Goal: Entertainment & Leisure: Consume media (video, audio)

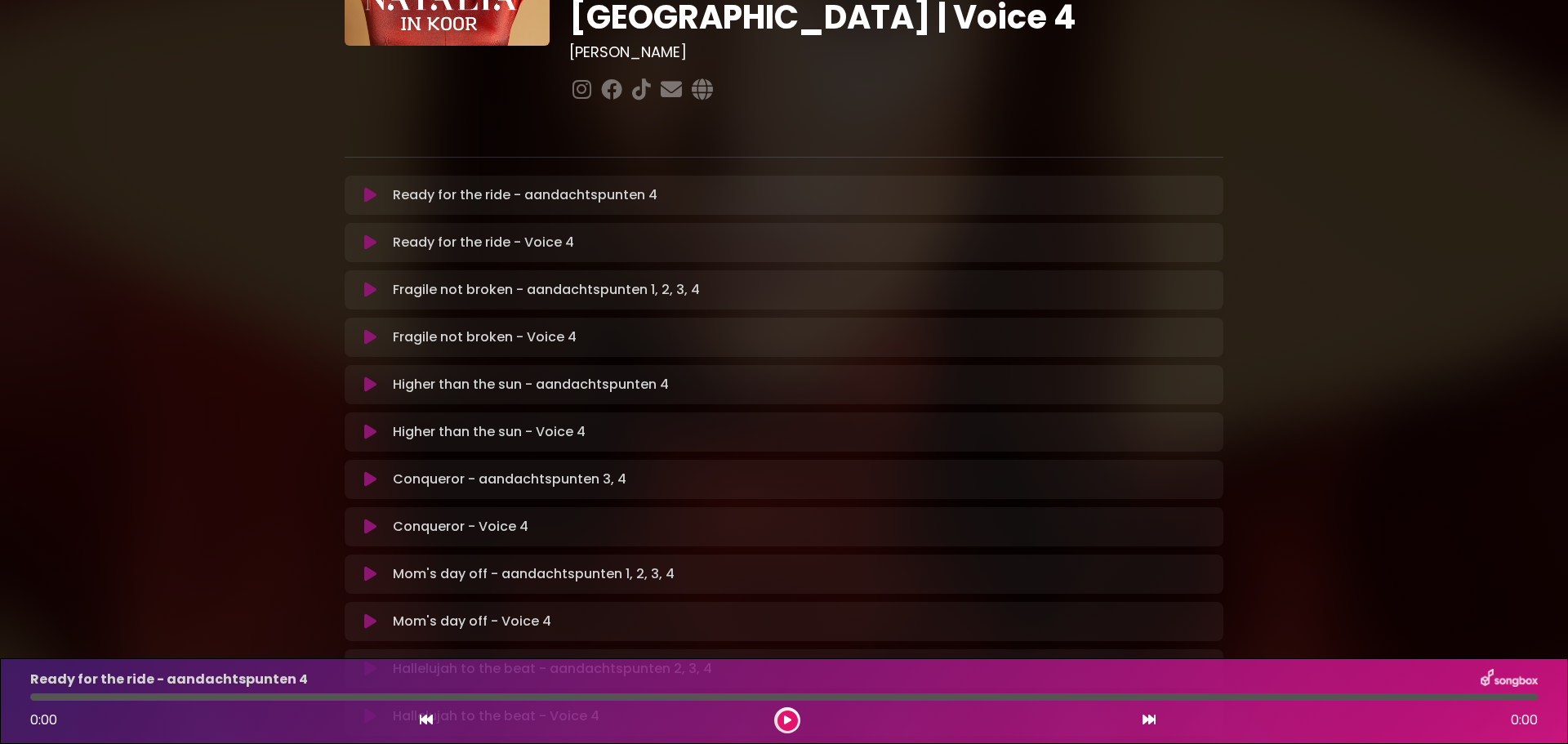
scroll to position [245, 0]
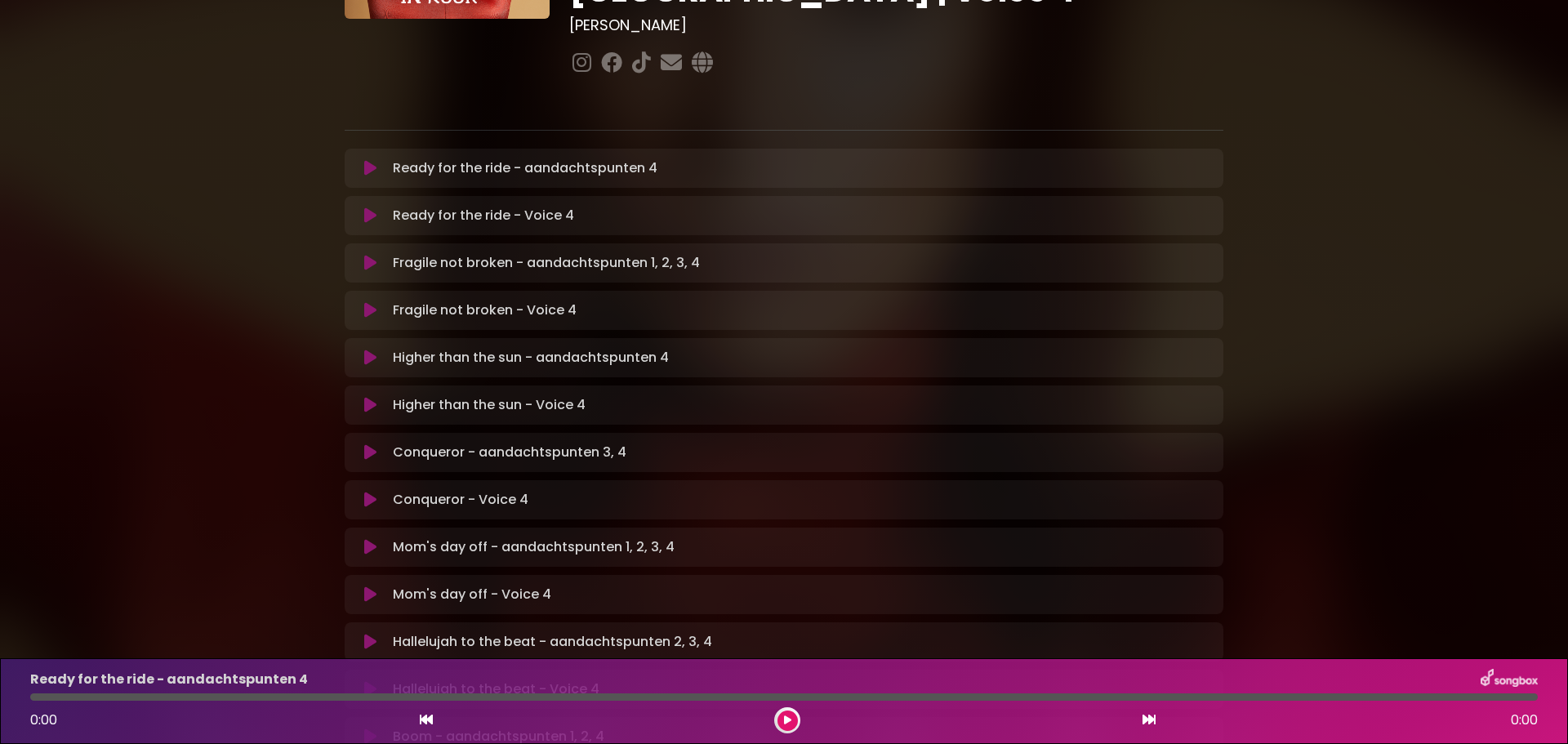
click at [374, 207] on icon at bounding box center [370, 215] width 12 height 16
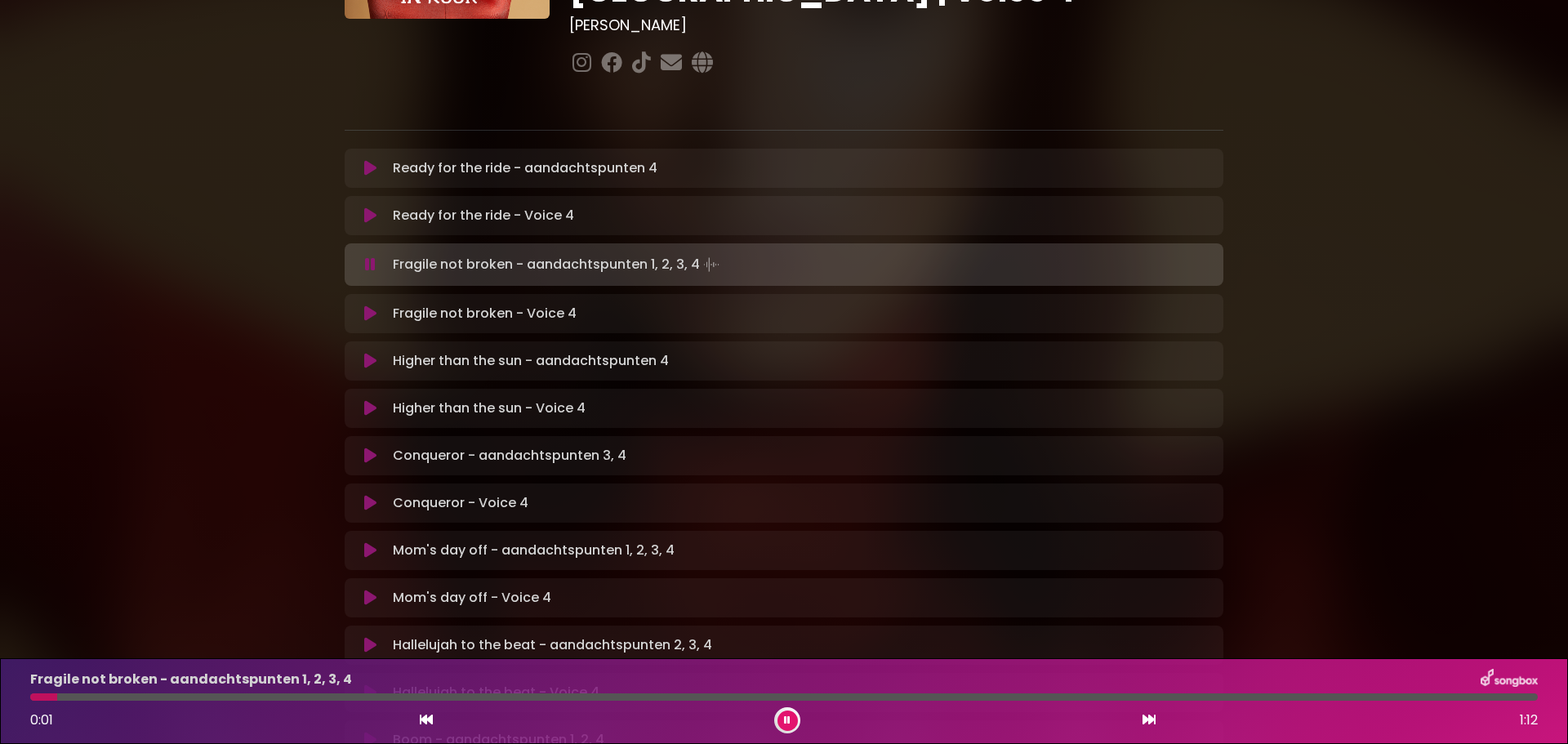
click at [787, 719] on icon at bounding box center [787, 720] width 7 height 9
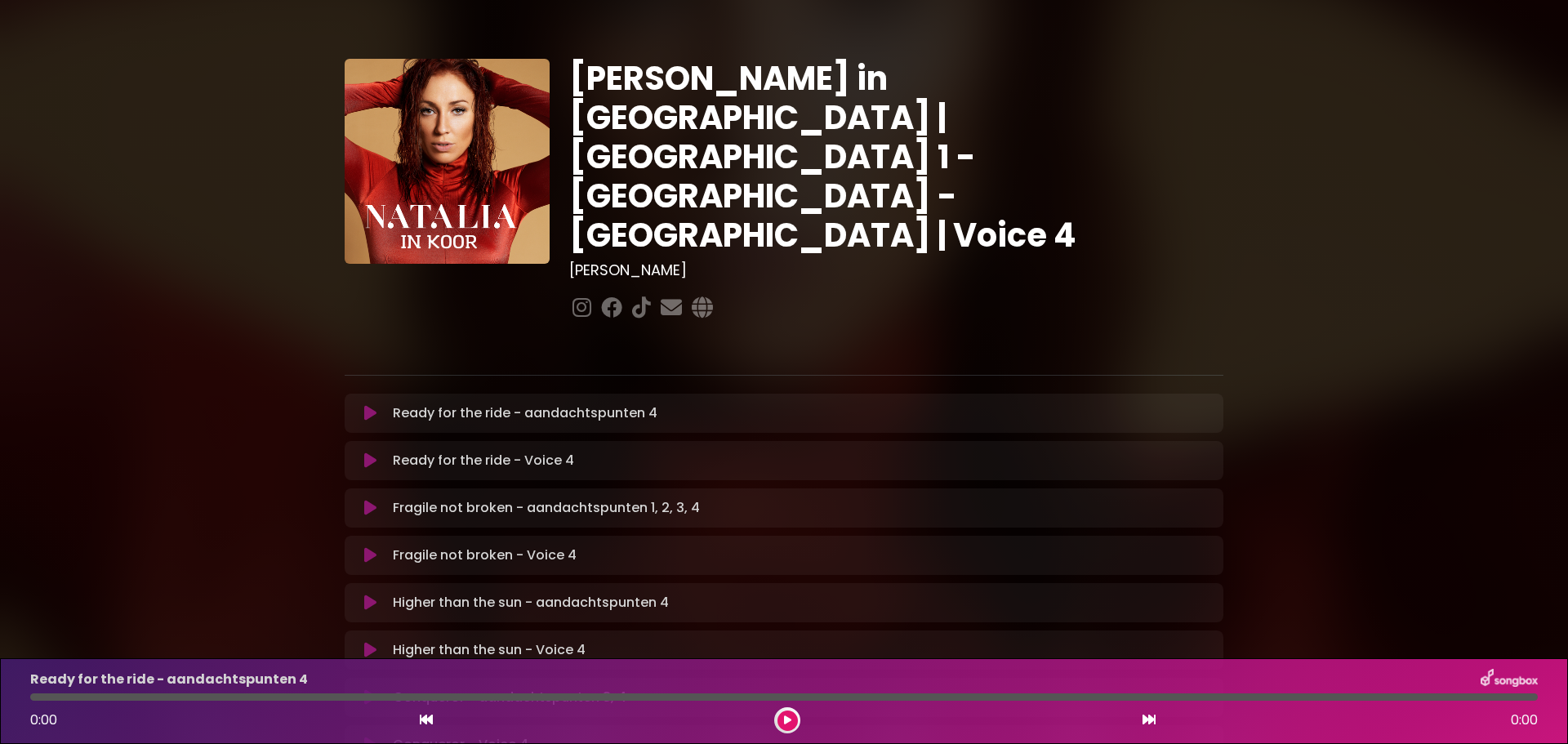
click at [368, 548] on icon at bounding box center [370, 555] width 12 height 16
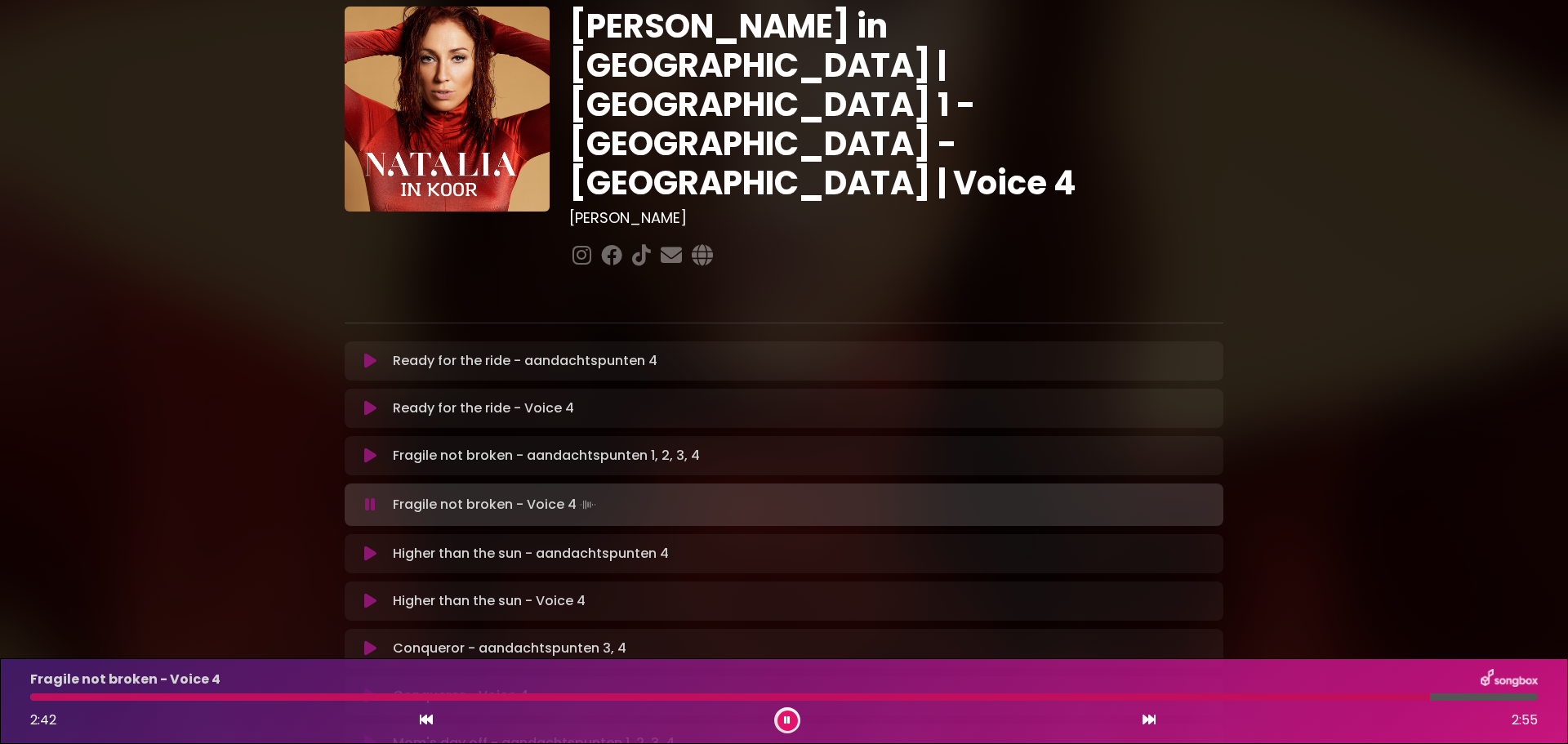
scroll to position [81, 0]
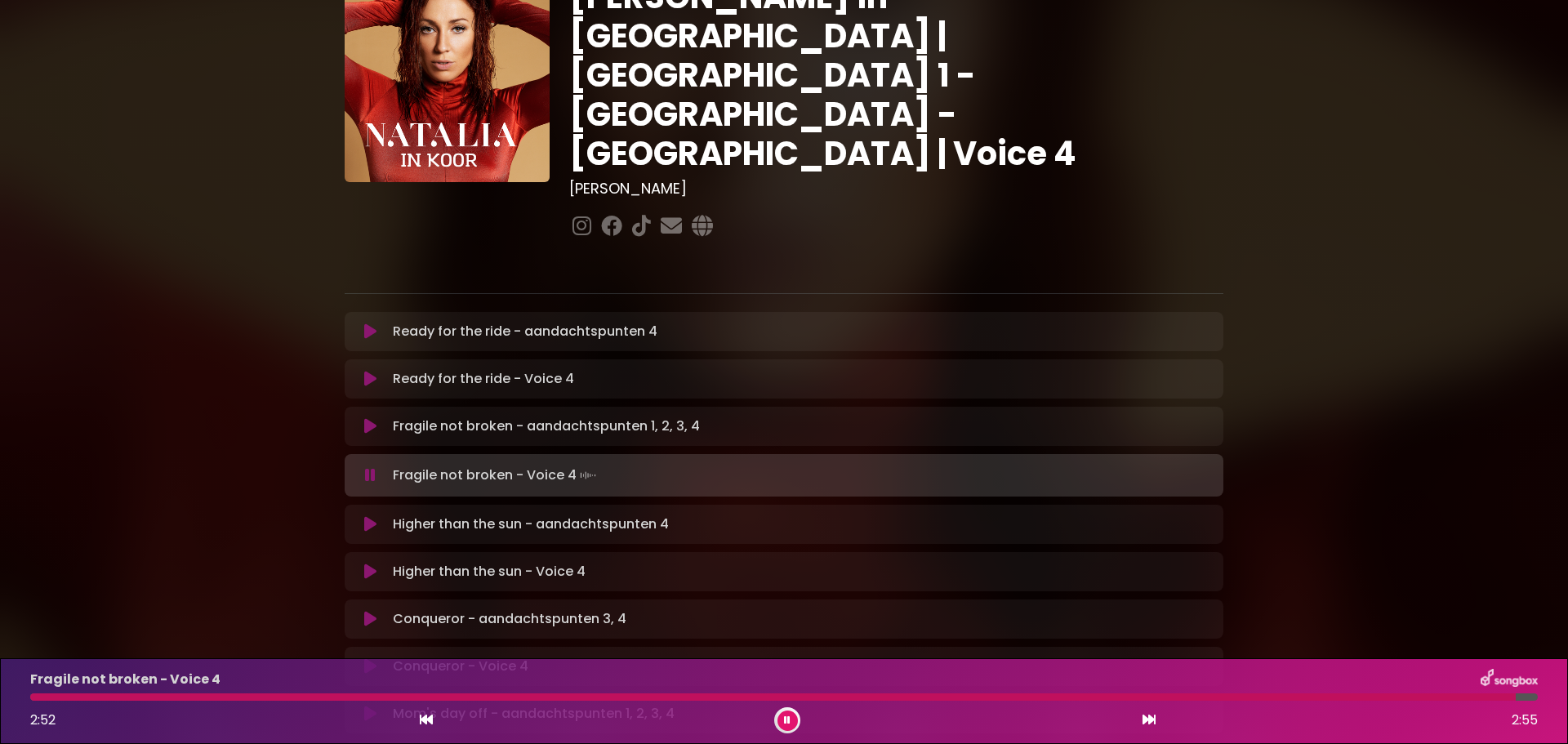
click at [789, 723] on icon at bounding box center [787, 720] width 7 height 9
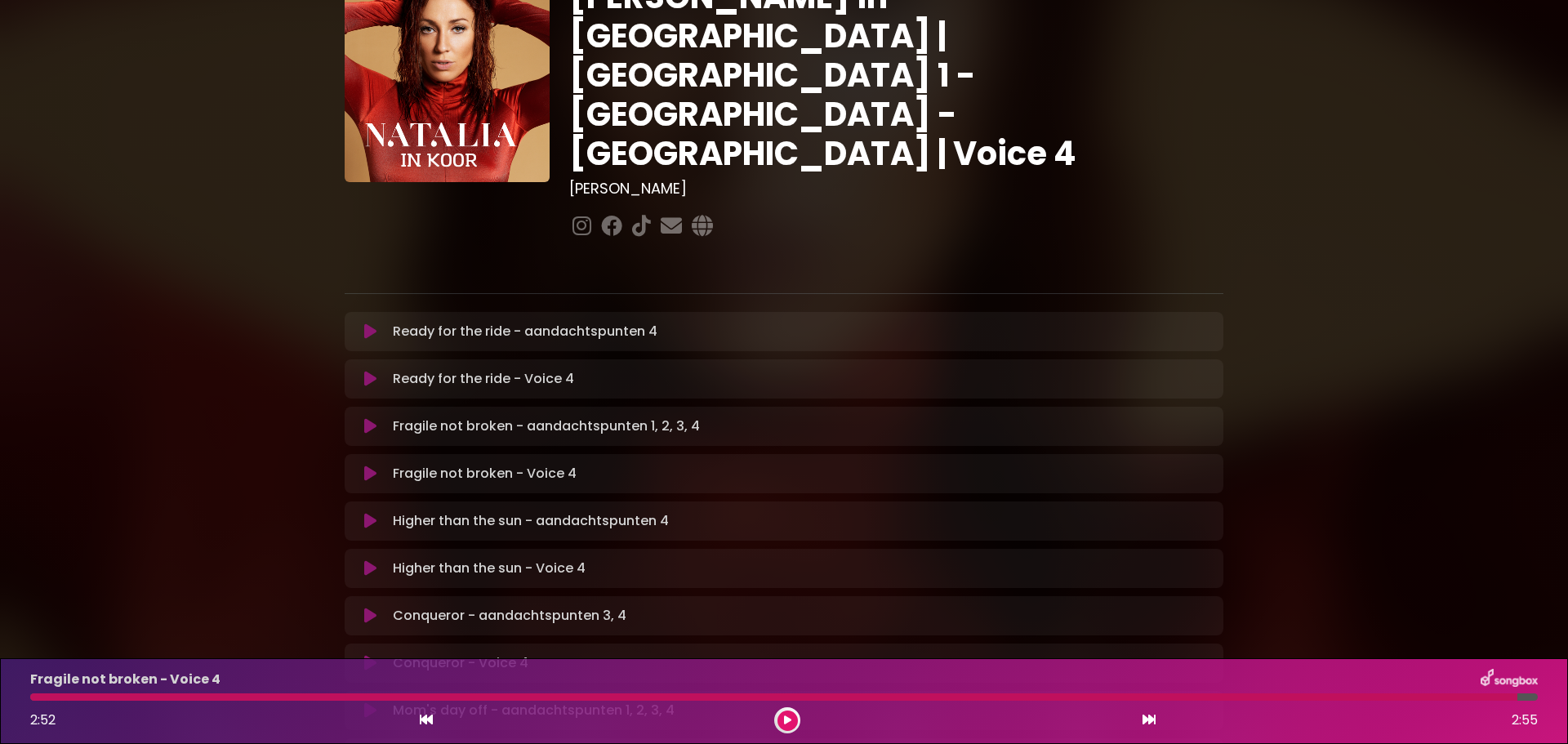
click at [364, 561] on icon at bounding box center [370, 568] width 12 height 16
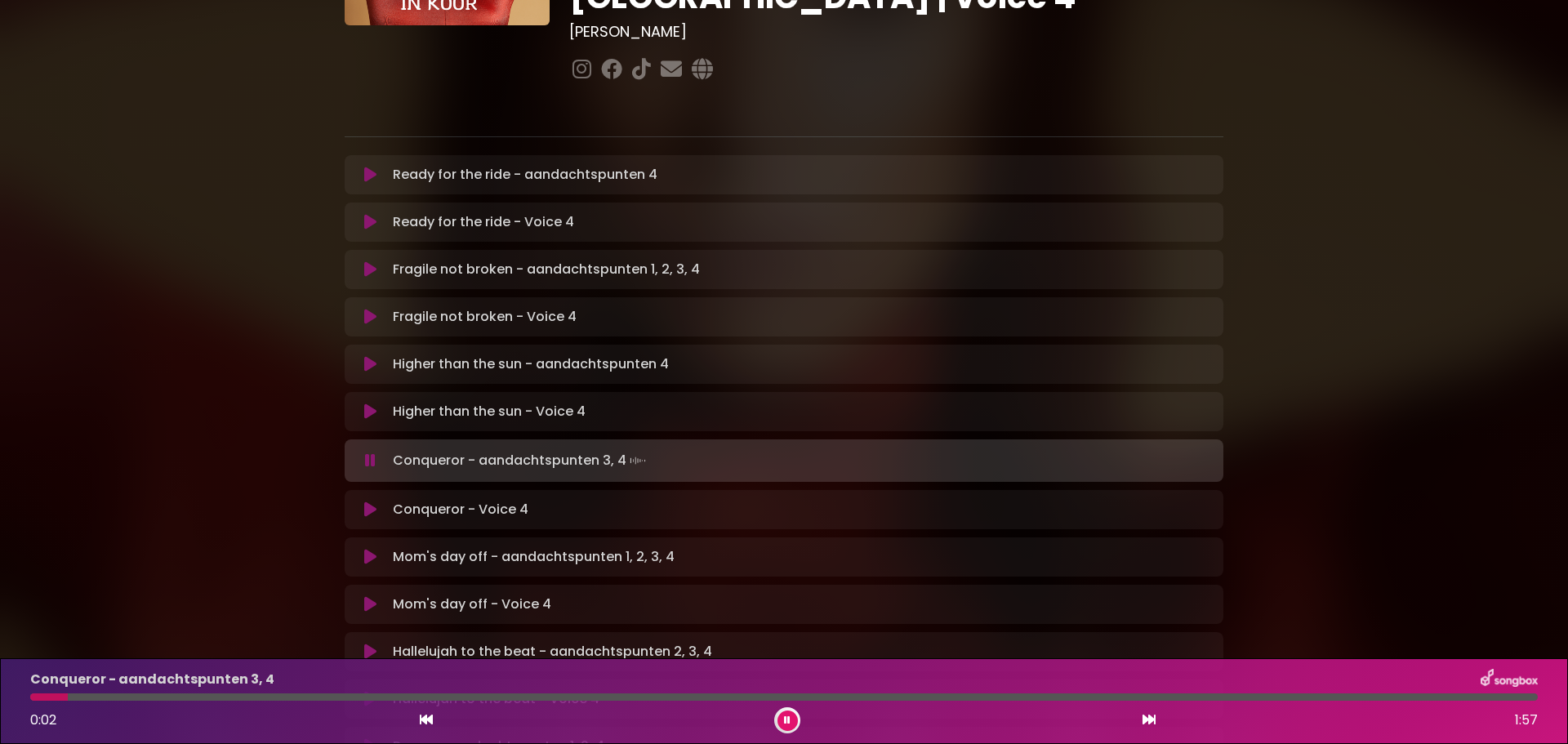
scroll to position [245, 0]
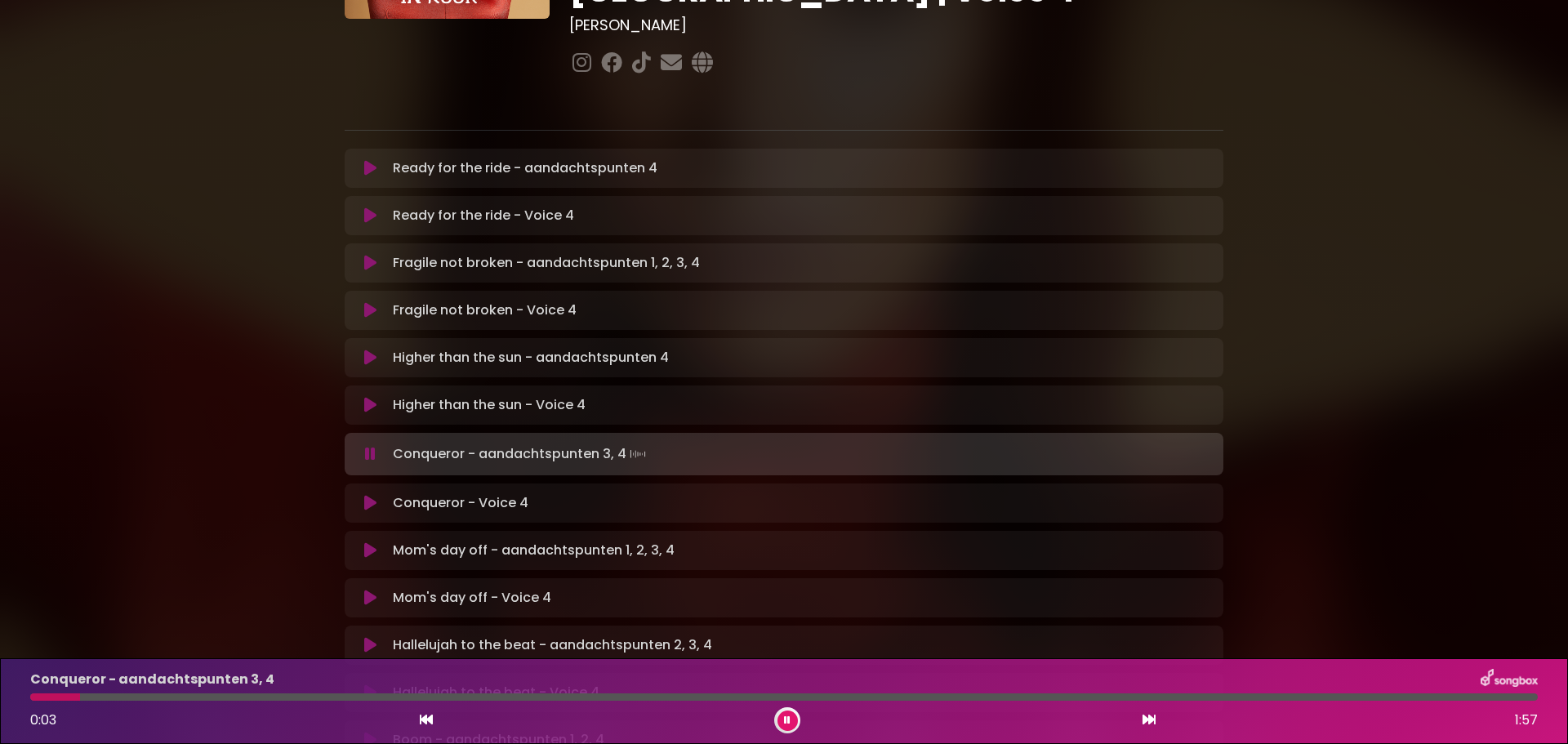
click at [792, 722] on button at bounding box center [787, 721] width 21 height 21
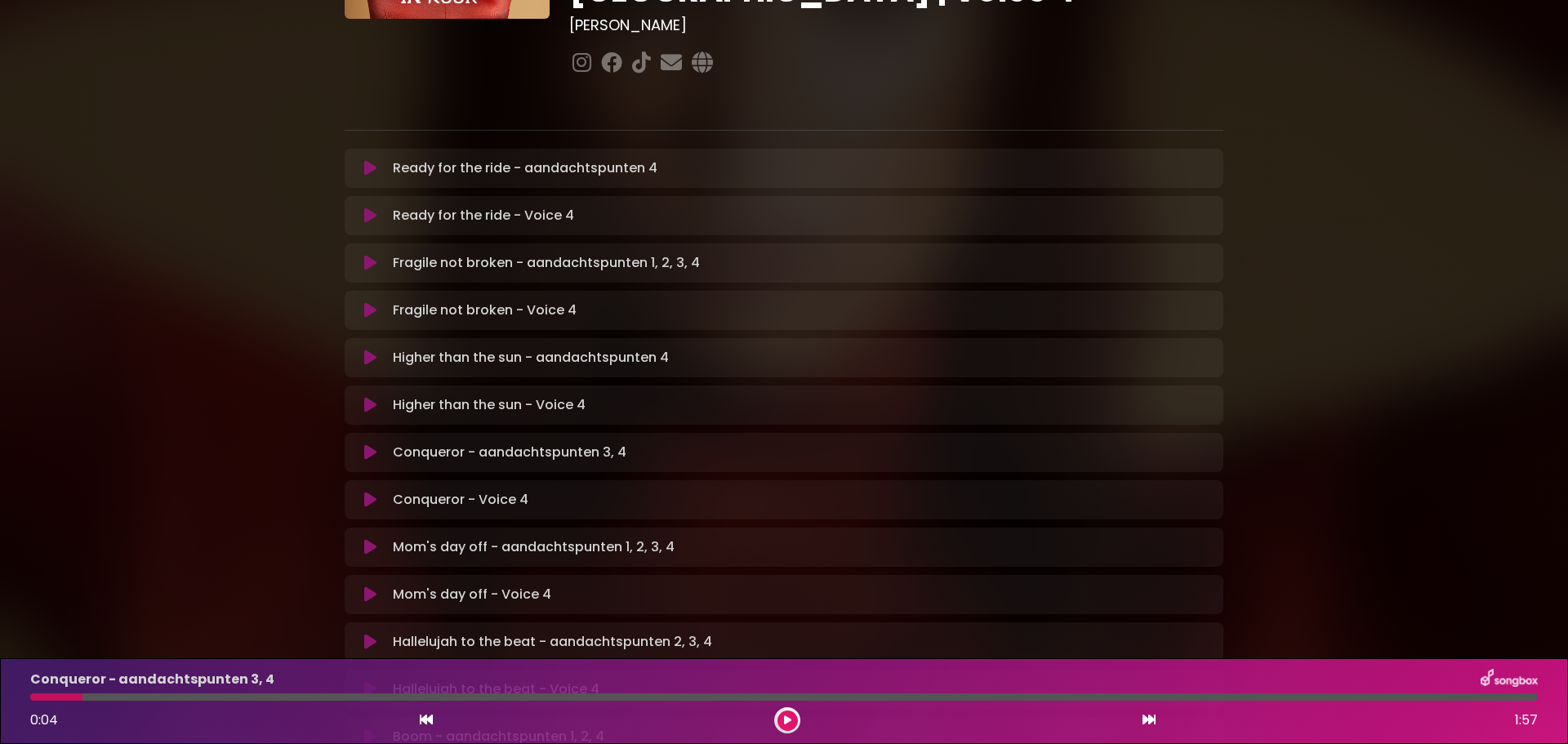
click at [371, 492] on icon at bounding box center [370, 500] width 12 height 16
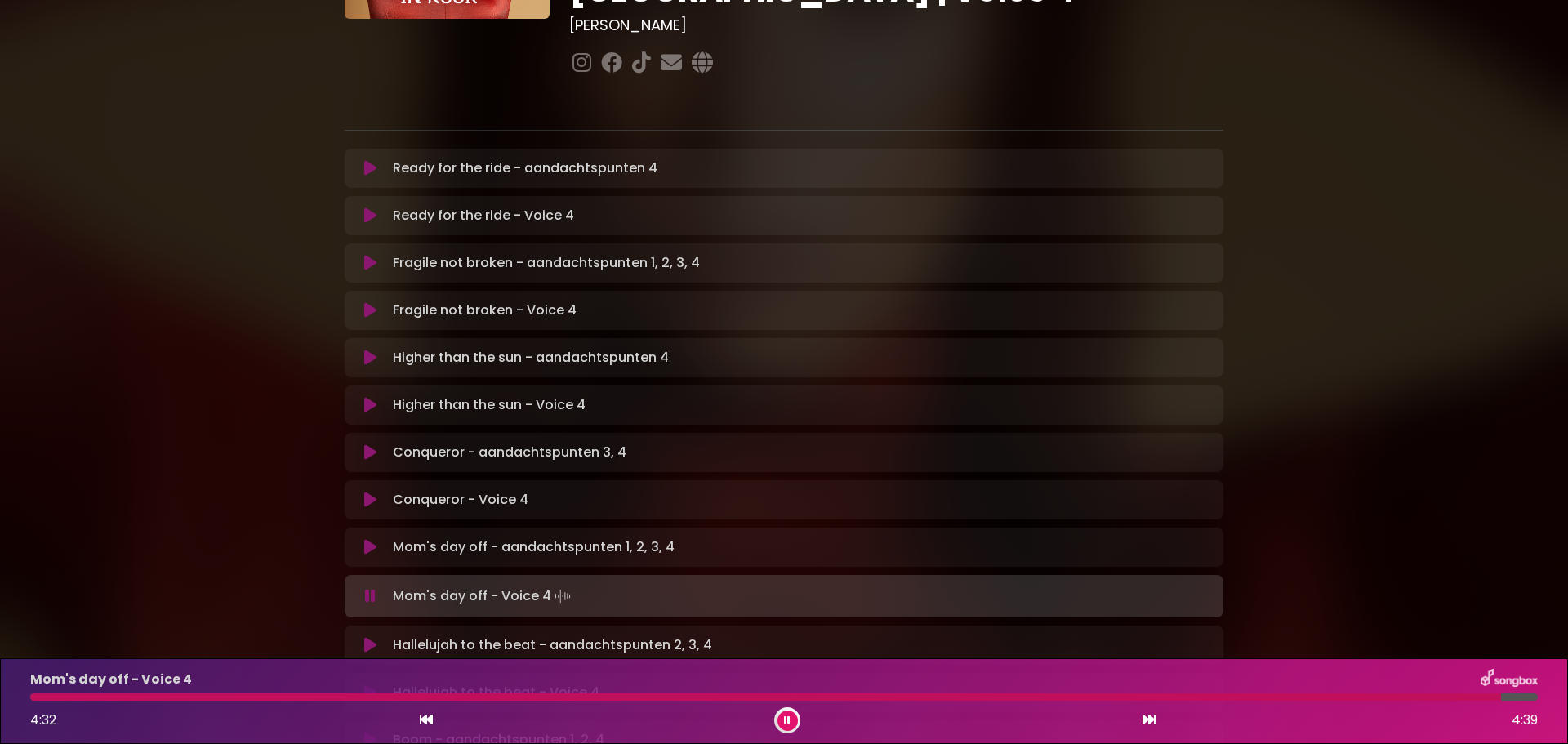
click at [793, 723] on button at bounding box center [787, 721] width 21 height 21
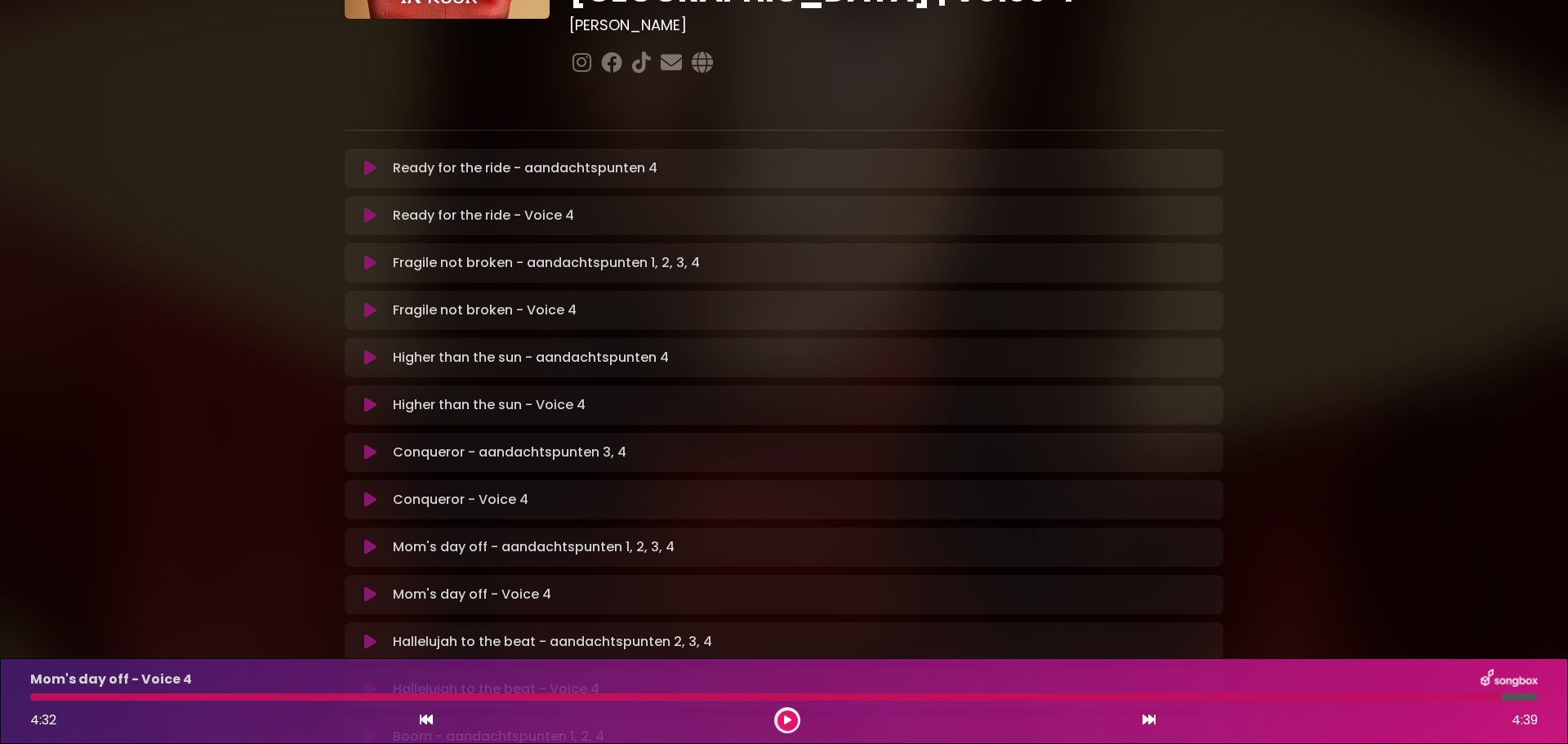
click at [777, 711] on button at bounding box center [787, 721] width 21 height 21
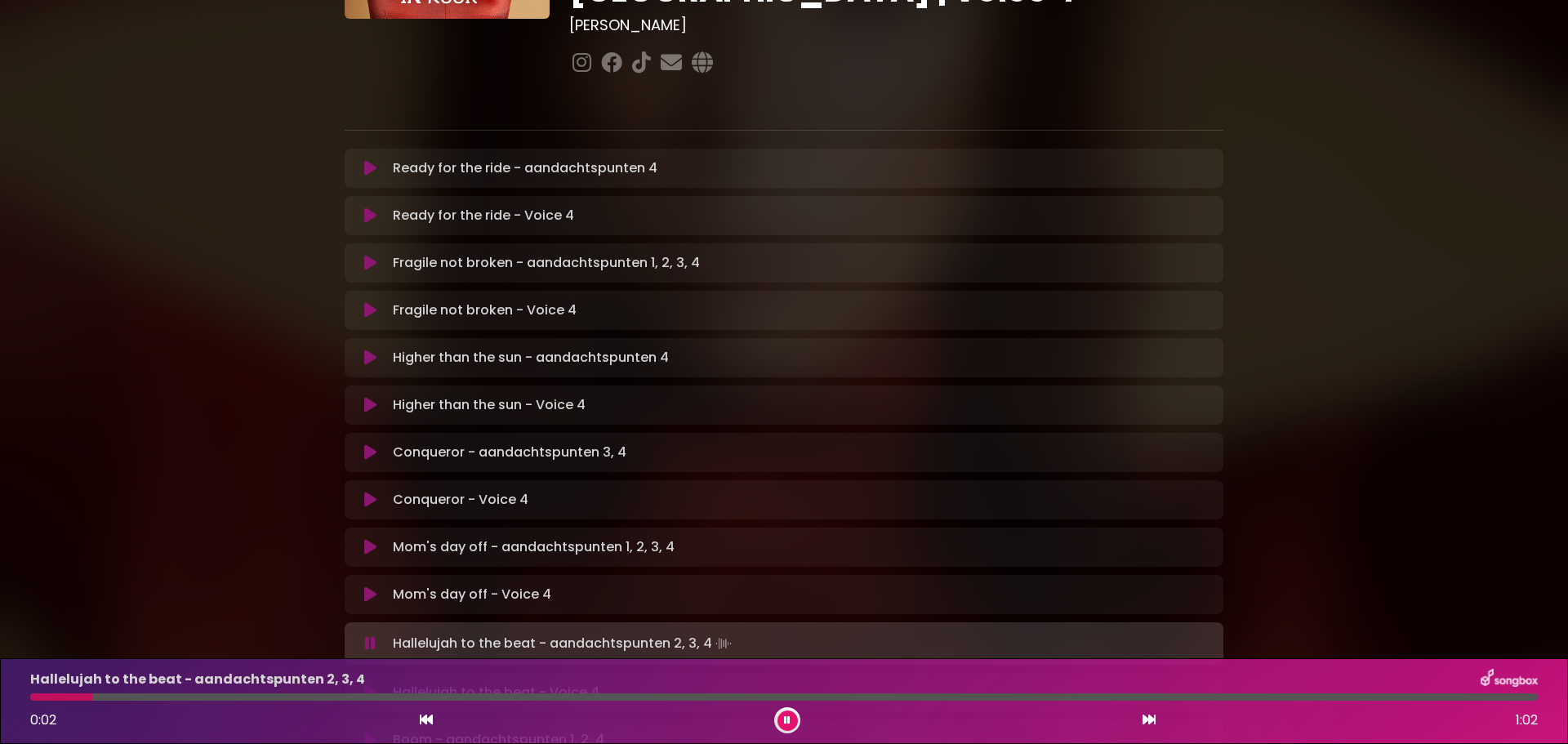
click at [788, 722] on icon at bounding box center [787, 720] width 7 height 9
